Goal: Communication & Community: Answer question/provide support

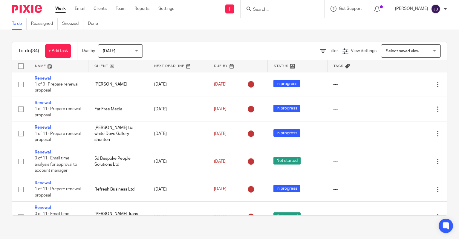
click at [262, 5] on div at bounding box center [282, 9] width 84 height 18
click at [262, 9] on input "Search" at bounding box center [279, 9] width 54 height 5
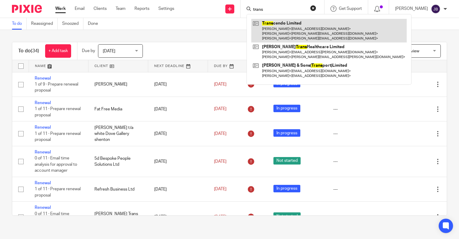
type input "trans"
click at [279, 28] on link at bounding box center [328, 31] width 155 height 24
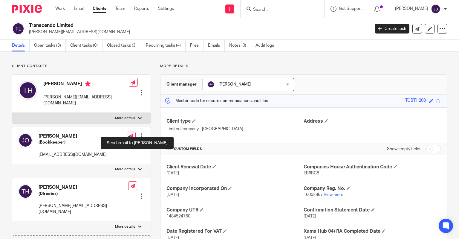
click at [129, 133] on icon at bounding box center [131, 135] width 4 height 4
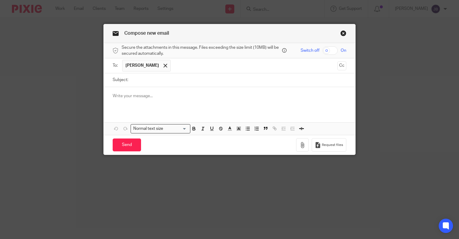
click at [148, 79] on input "Subject:" at bounding box center [238, 79] width 215 height 13
click at [148, 78] on input "[PERSON_NAME]" at bounding box center [238, 79] width 215 height 13
type input "Transcendo VAT return"
click at [123, 98] on p at bounding box center [230, 96] width 234 height 6
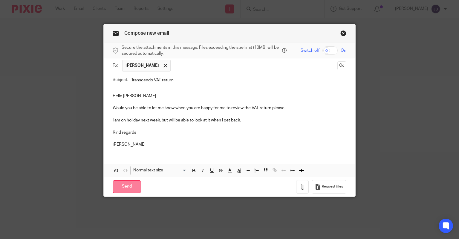
click at [119, 185] on input "Send" at bounding box center [127, 186] width 28 height 13
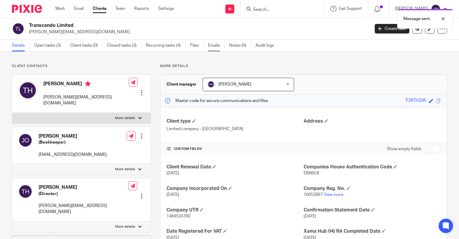
drag, startPoint x: 216, startPoint y: 46, endPoint x: 182, endPoint y: 49, distance: 35.1
click at [216, 46] on link "Emails" at bounding box center [216, 46] width 17 height 12
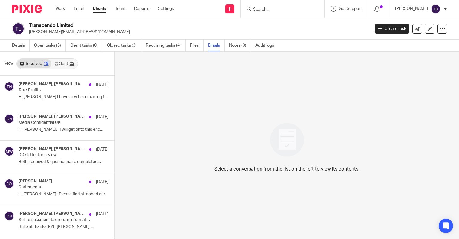
click at [63, 64] on link "Sent 22" at bounding box center [64, 64] width 26 height 10
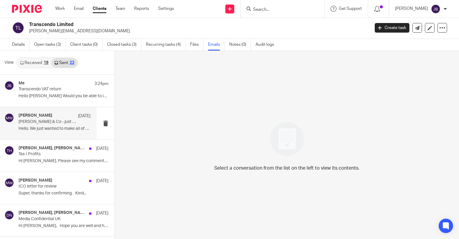
click at [53, 126] on p "Hello, We just wanted to make all of our..." at bounding box center [55, 128] width 72 height 5
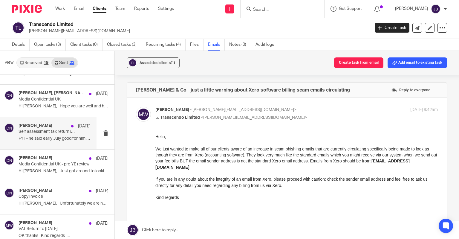
scroll to position [149, 0]
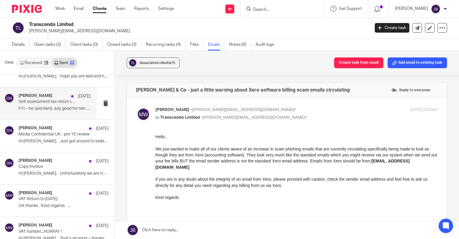
click at [39, 201] on div "[PERSON_NAME] [DATE] VAT Return to [DATE] OK thanks Kind regards ..." at bounding box center [64, 200] width 90 height 20
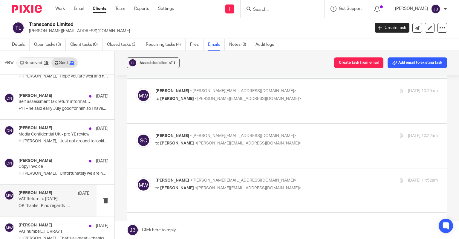
scroll to position [0, 0]
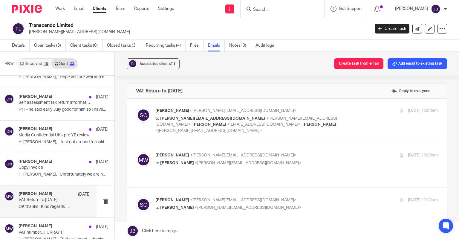
click at [190, 111] on span "<[PERSON_NAME][EMAIL_ADDRESS][DOMAIN_NAME]>" at bounding box center [243, 110] width 106 height 4
checkbox input "true"
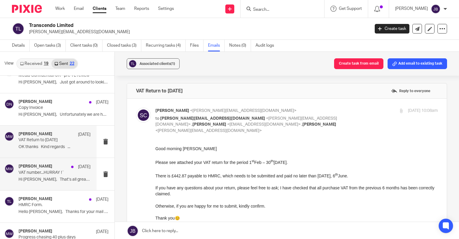
click at [46, 173] on p "VAT number...HURRAY !¨" at bounding box center [48, 172] width 58 height 5
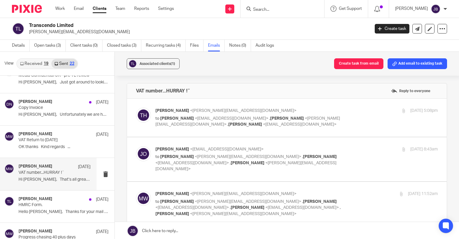
click at [201, 121] on p "to [PERSON_NAME] <[EMAIL_ADDRESS][DOMAIN_NAME]> , [PERSON_NAME] <[PERSON_NAME][…" at bounding box center [249, 121] width 188 height 12
checkbox input "true"
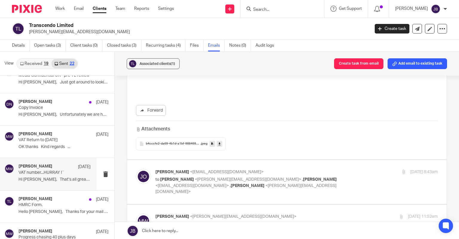
scroll to position [179, 0]
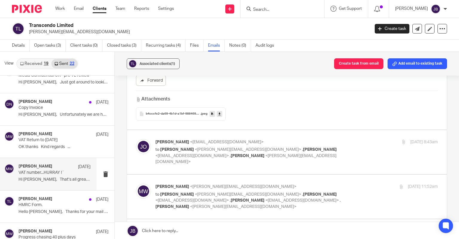
click at [200, 151] on p "to [PERSON_NAME] <[PERSON_NAME][EMAIL_ADDRESS][DOMAIN_NAME]> , [PERSON_NAME] <[…" at bounding box center [249, 155] width 188 height 19
checkbox input "true"
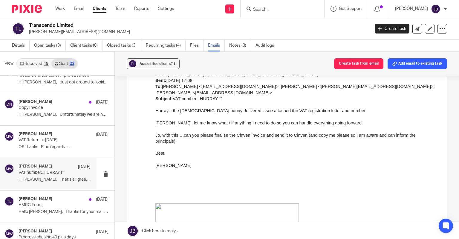
scroll to position [358, 0]
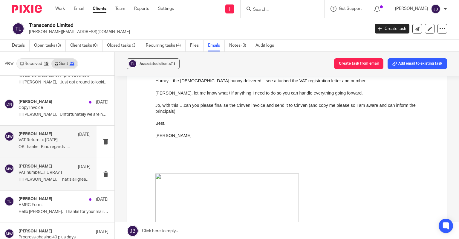
click at [34, 145] on p "OK thanks Kind regards ..." at bounding box center [55, 146] width 72 height 5
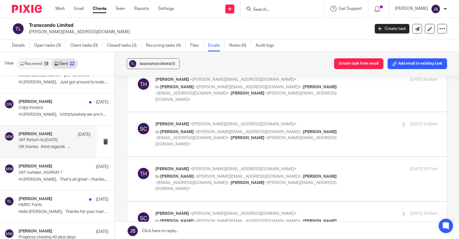
scroll to position [269, 0]
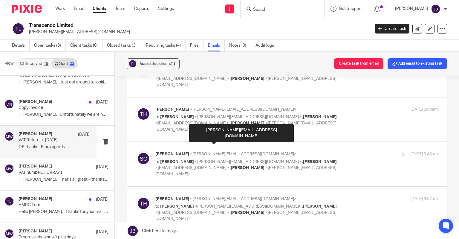
click at [195, 204] on span "<[PERSON_NAME][EMAIL_ADDRESS][DOMAIN_NAME]>" at bounding box center [248, 206] width 106 height 4
checkbox input "true"
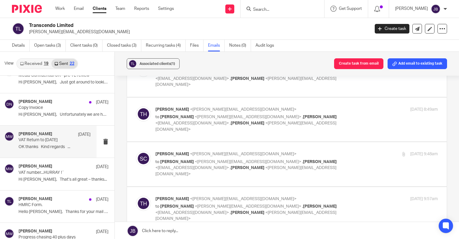
scroll to position [209, 0]
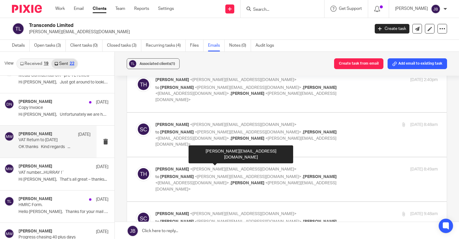
click at [216, 219] on span "<[PERSON_NAME][EMAIL_ADDRESS][DOMAIN_NAME]>" at bounding box center [248, 221] width 106 height 4
checkbox input "true"
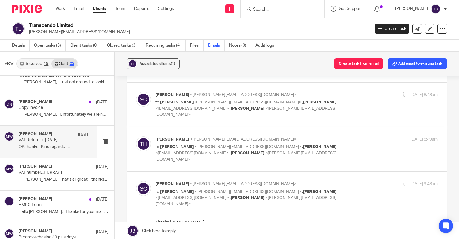
scroll to position [179, 0]
